Goal: Task Accomplishment & Management: Use online tool/utility

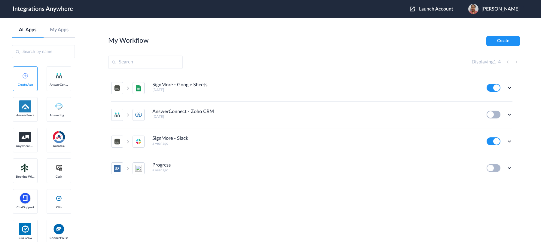
click at [428, 7] on span "Launch Account" at bounding box center [436, 9] width 34 height 5
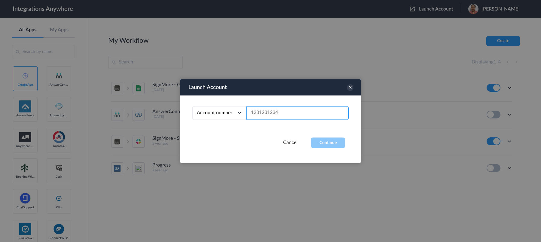
click at [295, 115] on input "text" at bounding box center [297, 113] width 102 height 14
paste input "2523519819"
type input "2523519819"
click at [337, 142] on button "Continue" at bounding box center [328, 142] width 34 height 11
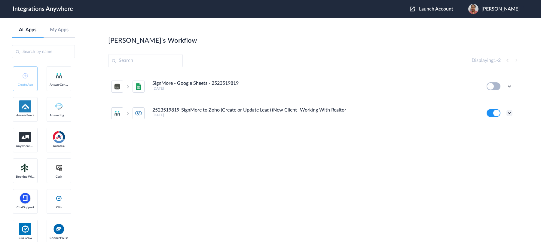
click at [433, 113] on icon at bounding box center [509, 113] width 6 height 6
click at [433, 130] on li "Edit" at bounding box center [492, 126] width 39 height 11
click at [433, 110] on icon at bounding box center [509, 113] width 6 height 6
click at [433, 136] on link "Task history" at bounding box center [492, 138] width 29 height 4
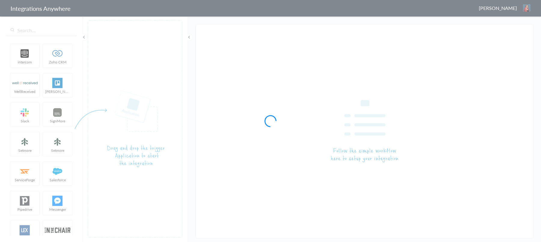
type input "2523519819-SignMore to Zoho (Create or Update Lead) (New Client- Working With R…"
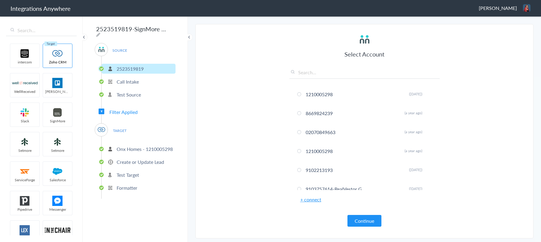
click at [122, 111] on span "Filter Applied" at bounding box center [123, 112] width 28 height 7
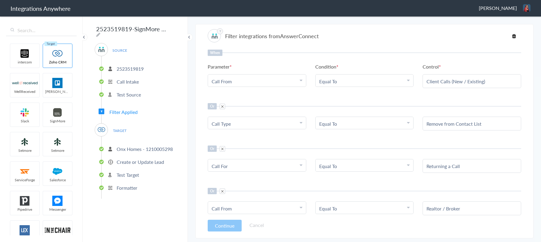
scroll to position [70, 0]
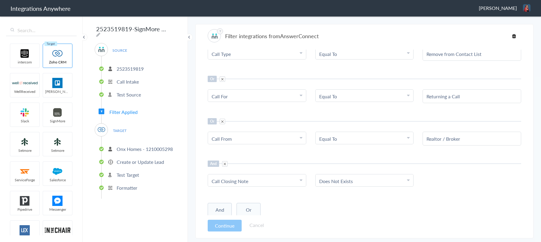
click at [224, 163] on span at bounding box center [224, 163] width 5 height 5
click at [250, 207] on button "Or" at bounding box center [249, 210] width 24 height 14
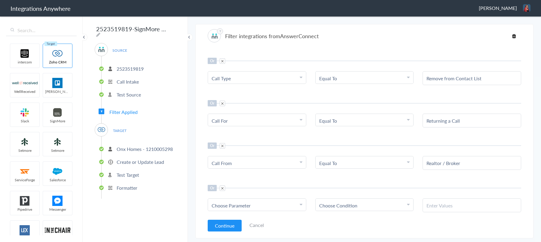
scroll to position [71, 0]
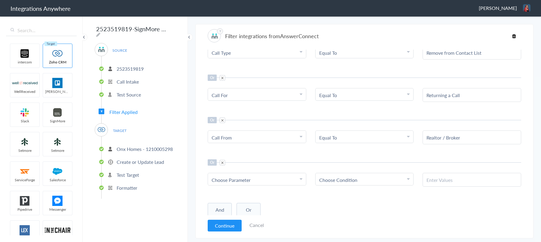
click at [241, 178] on span "Choose Parameter" at bounding box center [231, 179] width 39 height 7
click at [238, 197] on input "text" at bounding box center [257, 196] width 98 height 13
paste input "Were the caller's questions answered?"
type input "Were the caller's questions answered?"
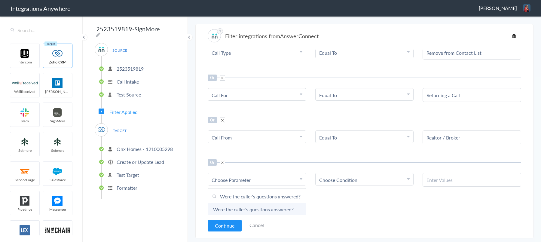
scroll to position [0, 0]
click at [244, 204] on link "Were the caller's questions answered?" at bounding box center [257, 209] width 98 height 13
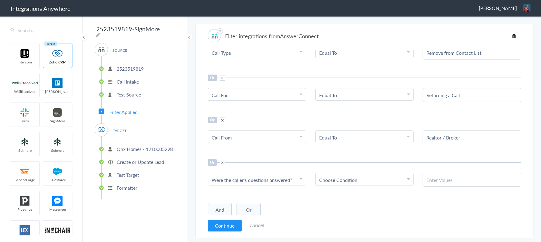
click at [341, 179] on span "Choose Condition" at bounding box center [338, 179] width 38 height 7
click at [338, 197] on input "text" at bounding box center [365, 196] width 98 height 13
click at [335, 204] on link "Contains" at bounding box center [365, 209] width 98 height 13
click at [440, 182] on div at bounding box center [472, 180] width 99 height 14
click at [442, 179] on input "text" at bounding box center [472, 179] width 91 height 7
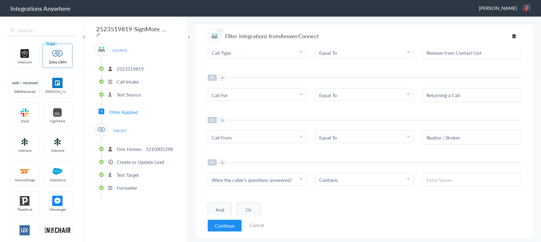
paste input "No"
type input "No"
click at [226, 205] on button "And" at bounding box center [220, 210] width 24 height 14
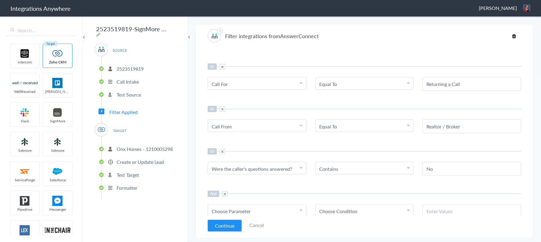
scroll to position [113, 0]
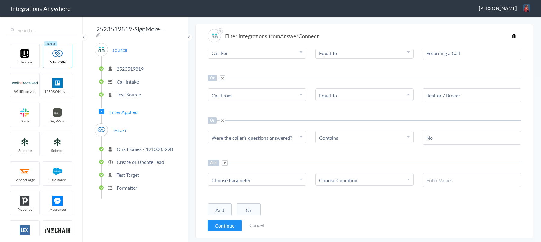
click at [238, 182] on span "Choose Parameter" at bounding box center [231, 180] width 39 height 7
click at [241, 195] on input "text" at bounding box center [257, 196] width 98 height 13
type input "call c"
click at [240, 206] on link "Call Closing Note" at bounding box center [257, 209] width 98 height 13
click at [344, 182] on link "Choose Condition" at bounding box center [365, 179] width 98 height 12
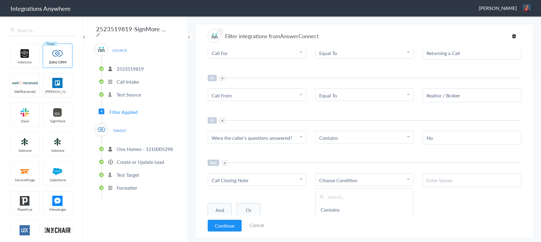
click at [341, 194] on input "text" at bounding box center [365, 196] width 98 height 13
type input "ex"
click at [344, 206] on link "Does Not Exists" at bounding box center [365, 209] width 98 height 13
click at [230, 224] on button "Continue" at bounding box center [225, 226] width 34 height 12
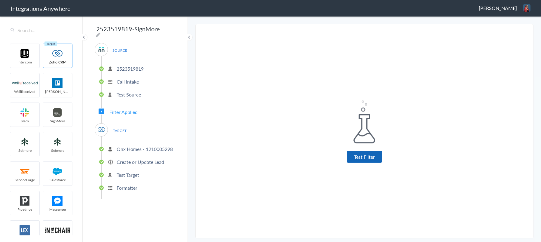
click at [362, 157] on button "Test Filter" at bounding box center [364, 157] width 35 height 12
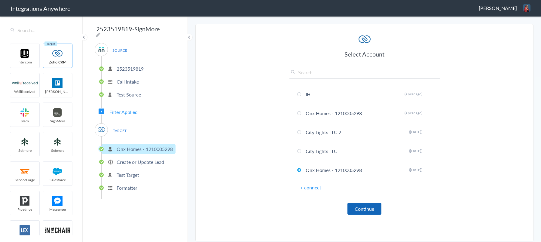
click at [375, 207] on button "Continue" at bounding box center [364, 209] width 34 height 12
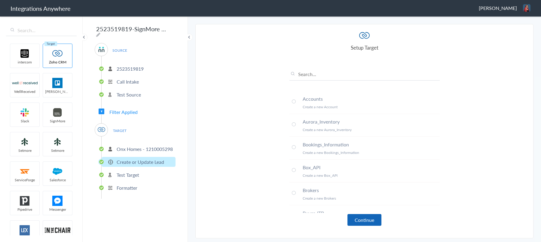
click at [360, 220] on button "Continue" at bounding box center [364, 220] width 34 height 12
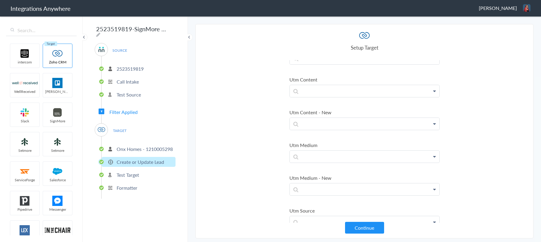
scroll to position [3676, 0]
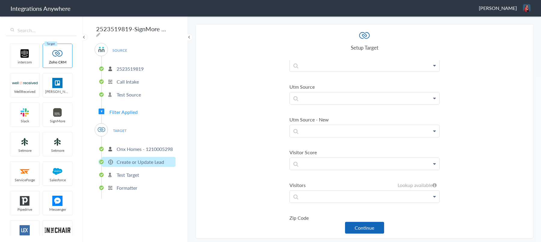
click at [362, 227] on button "Continue" at bounding box center [364, 228] width 39 height 12
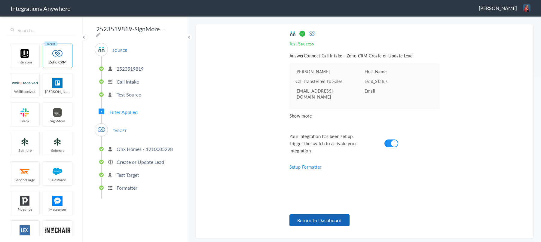
click at [334, 225] on button "Return to Dashboard" at bounding box center [319, 220] width 60 height 12
